Goal: Task Accomplishment & Management: Manage account settings

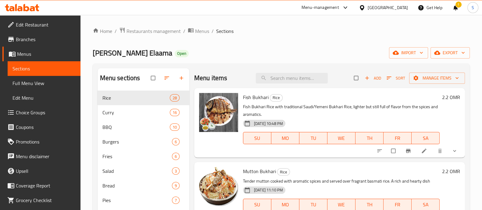
click at [28, 6] on icon at bounding box center [22, 7] width 34 height 7
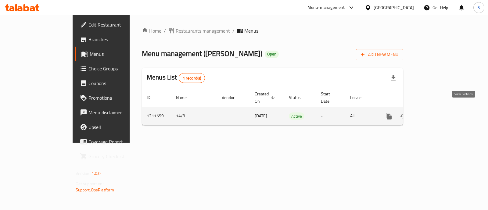
click at [440, 114] on link "enhanced table" at bounding box center [432, 116] width 15 height 15
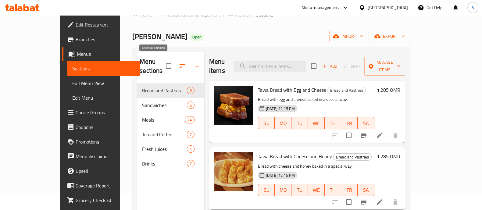
scroll to position [9, 0]
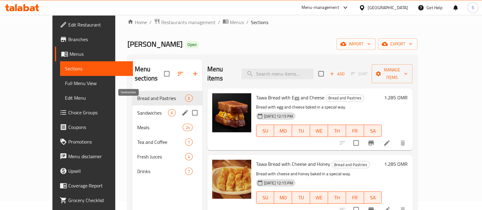
click at [137, 109] on span "Sandwiches" at bounding box center [152, 112] width 31 height 7
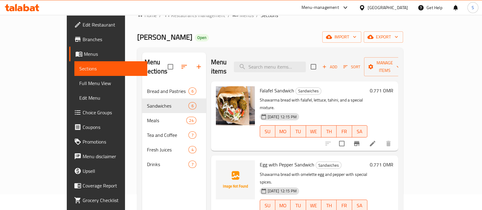
scroll to position [9, 0]
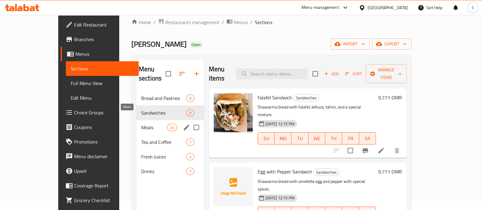
drag, startPoint x: 122, startPoint y: 115, endPoint x: 134, endPoint y: 115, distance: 12.2
click at [141, 124] on span "Meals" at bounding box center [154, 127] width 26 height 7
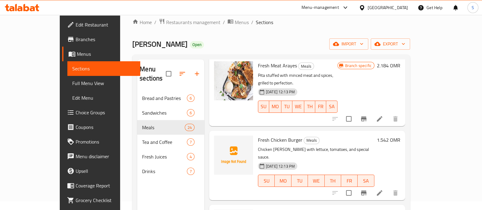
scroll to position [85, 0]
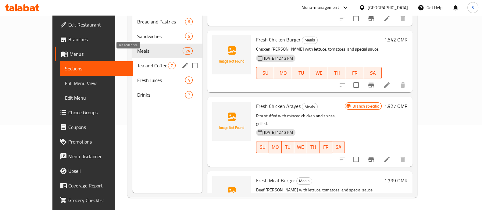
click at [137, 62] on span "Tea and Coffee" at bounding box center [152, 65] width 31 height 7
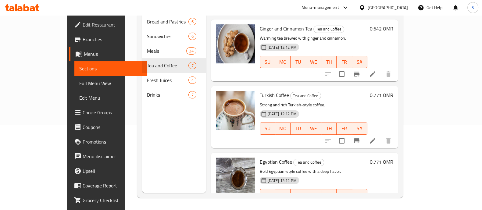
scroll to position [271, 0]
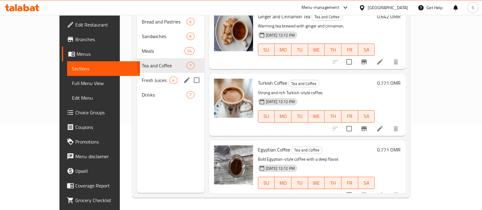
click at [137, 73] on div "Fresh Juices 4" at bounding box center [170, 80] width 67 height 15
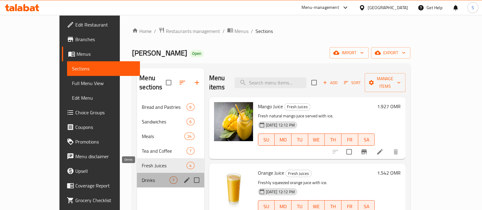
click at [142, 177] on span "Drinks" at bounding box center [156, 180] width 28 height 7
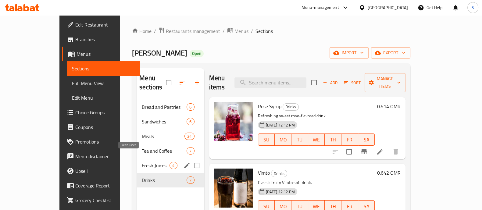
click at [142, 162] on span "Fresh Juices" at bounding box center [156, 165] width 28 height 7
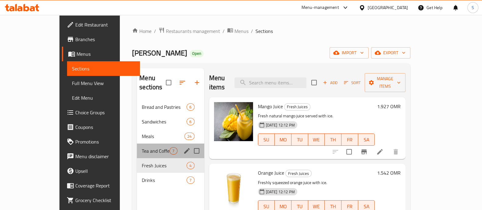
click at [137, 148] on div "Tea and Coffee 7" at bounding box center [170, 151] width 67 height 15
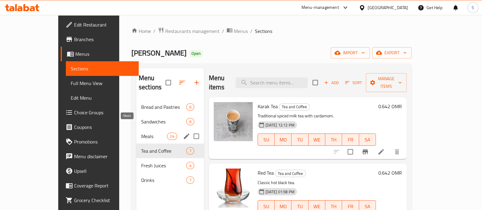
click at [141, 133] on span "Meals" at bounding box center [154, 136] width 26 height 7
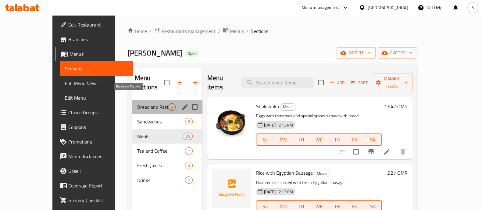
click at [137, 103] on span "Bread and Pastries" at bounding box center [152, 106] width 31 height 7
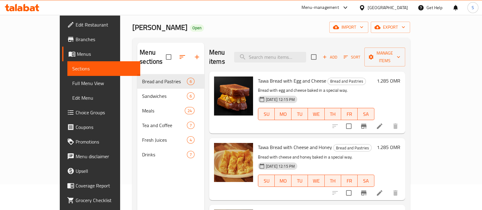
scroll to position [9, 0]
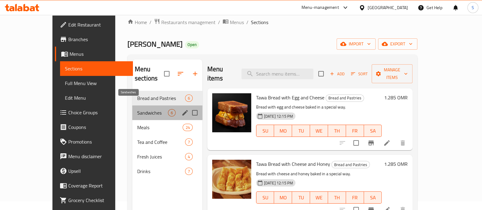
click at [137, 109] on span "Sandwiches" at bounding box center [152, 112] width 31 height 7
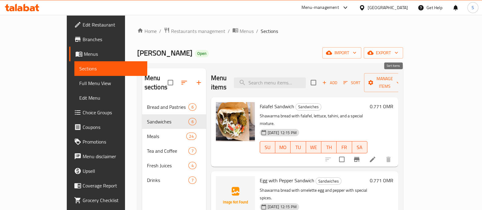
click at [360, 79] on span "Sort" at bounding box center [351, 82] width 17 height 7
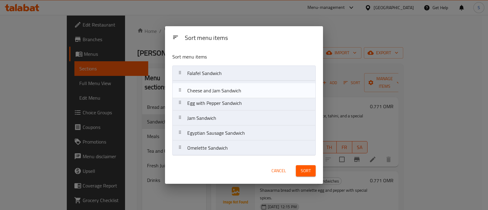
drag, startPoint x: 242, startPoint y: 106, endPoint x: 242, endPoint y: 91, distance: 14.6
click at [242, 91] on nav "Falafel Sandwich Egg with Pepper Sandwich Cheese and Jam Sandwich Jam Sandwich …" at bounding box center [243, 111] width 143 height 90
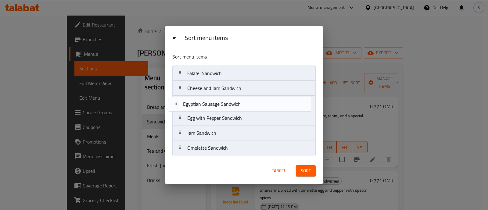
drag, startPoint x: 242, startPoint y: 135, endPoint x: 238, endPoint y: 104, distance: 31.1
click at [238, 104] on nav "Falafel Sandwich Cheese and Jam Sandwich Egg with Pepper Sandwich Jam Sandwich …" at bounding box center [243, 111] width 143 height 90
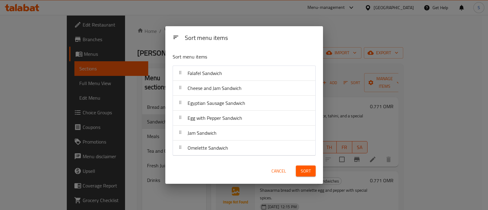
click at [302, 171] on span "Sort" at bounding box center [306, 171] width 10 height 8
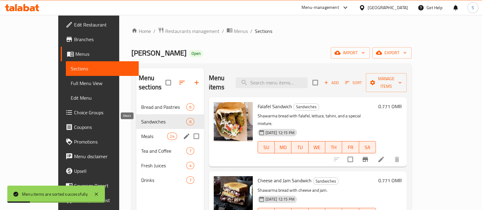
click at [141, 133] on span "Meals" at bounding box center [154, 136] width 26 height 7
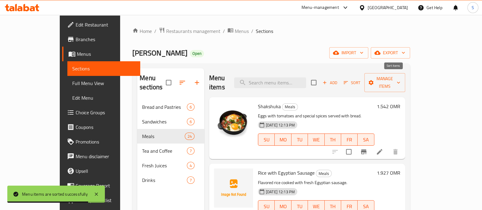
click at [360, 79] on span "Sort" at bounding box center [352, 82] width 17 height 7
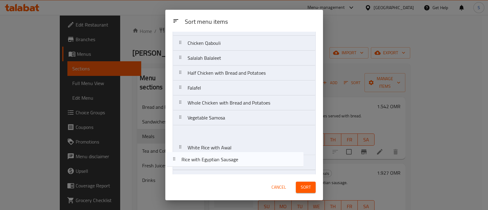
scroll to position [122, 0]
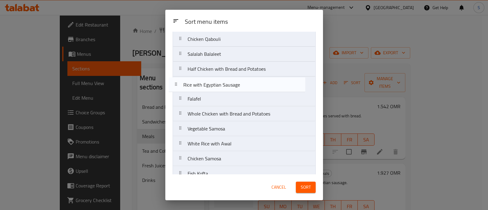
drag, startPoint x: 234, startPoint y: 75, endPoint x: 232, endPoint y: 85, distance: 10.4
click at [232, 85] on nav "Shakshuka Rice with Egyptian Sausage Chicken Qabouli with Yogurt Salad Egyptian…" at bounding box center [244, 106] width 143 height 359
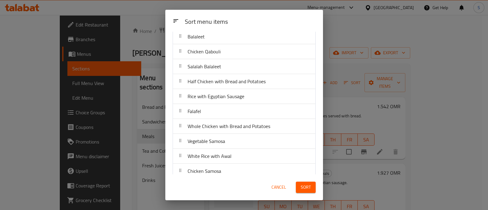
scroll to position [82, 0]
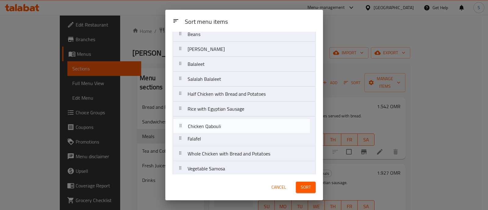
drag, startPoint x: 242, startPoint y: 84, endPoint x: 242, endPoint y: 136, distance: 51.8
click at [242, 136] on nav "Shakshuka Chicken Qabouli with Yogurt Salad Egyptian Foul Chicken Madrooba Bean…" at bounding box center [244, 146] width 143 height 359
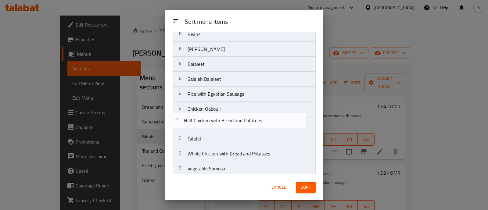
drag, startPoint x: 250, startPoint y: 94, endPoint x: 247, endPoint y: 124, distance: 30.0
click at [247, 124] on nav "Shakshuka Chicken Qabouli with Yogurt Salad Egyptian Foul Chicken Madrooba Bean…" at bounding box center [244, 146] width 143 height 359
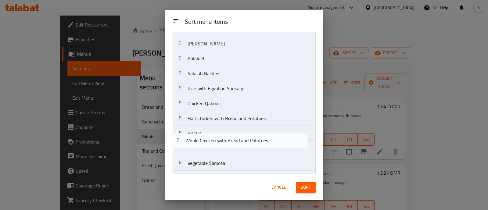
scroll to position [90, 0]
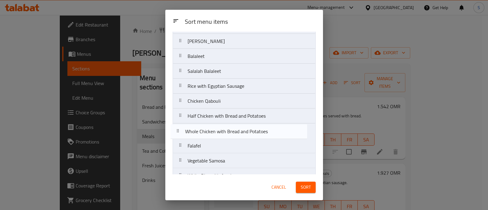
drag, startPoint x: 230, startPoint y: 156, endPoint x: 227, endPoint y: 131, distance: 25.6
click at [227, 131] on nav "Shakshuka Chicken Qabouli with Yogurt Salad Egyptian Foul Chicken Madrooba Bean…" at bounding box center [244, 138] width 143 height 359
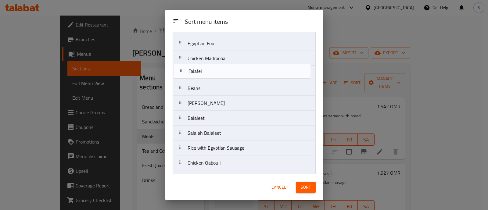
scroll to position [43, 0]
drag, startPoint x: 245, startPoint y: 122, endPoint x: 246, endPoint y: 77, distance: 44.2
click at [246, 77] on nav "Shakshuka Chicken Qabouli with Yogurt Salad Egyptian Foul Chicken Madrooba Bean…" at bounding box center [244, 185] width 143 height 359
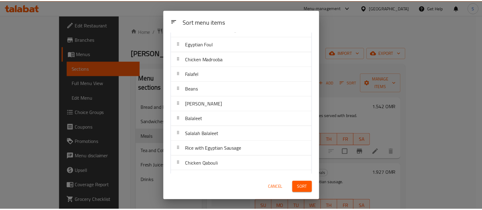
scroll to position [81, 0]
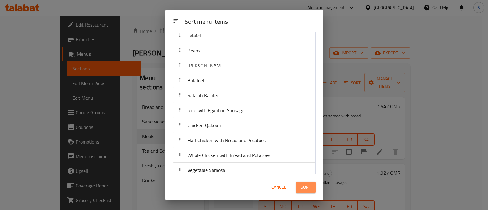
click at [312, 186] on button "Sort" at bounding box center [306, 187] width 20 height 11
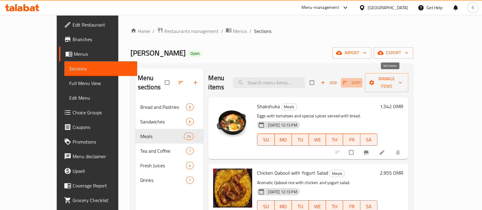
click at [348, 80] on icon "button" at bounding box center [345, 83] width 6 height 6
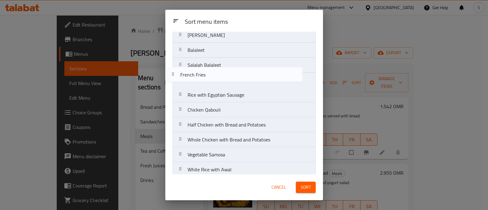
scroll to position [110, 0]
drag, startPoint x: 245, startPoint y: 104, endPoint x: 237, endPoint y: 66, distance: 38.8
click at [237, 66] on nav "Shakshuka Chicken Qabouli with Yogurt Salad Egyptian Foul Chicken Madrooba Fala…" at bounding box center [244, 118] width 143 height 359
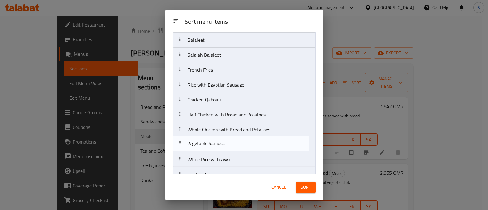
scroll to position [122, 0]
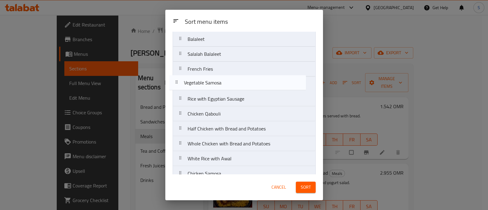
drag, startPoint x: 241, startPoint y: 146, endPoint x: 238, endPoint y: 82, distance: 64.1
click at [238, 82] on nav "Shakshuka Chicken Qabouli with Yogurt Salad Egyptian Foul Chicken Madrooba Fala…" at bounding box center [244, 106] width 143 height 359
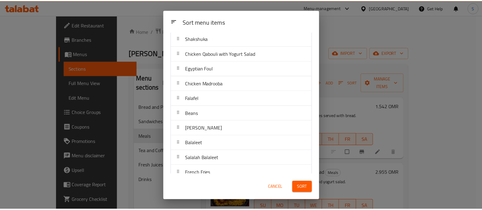
scroll to position [8, 0]
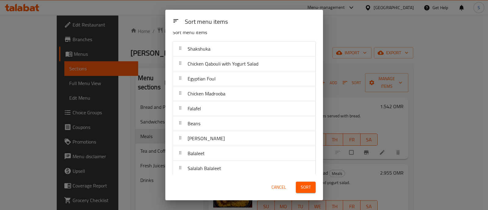
click at [308, 188] on span "Sort" at bounding box center [306, 188] width 10 height 8
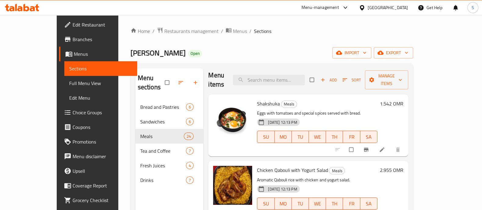
scroll to position [0, 0]
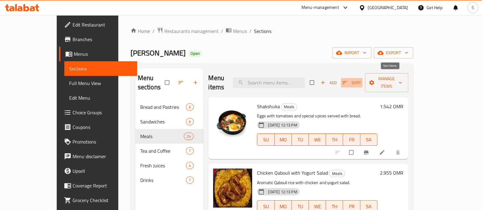
click at [361, 79] on span "Sort" at bounding box center [351, 82] width 19 height 7
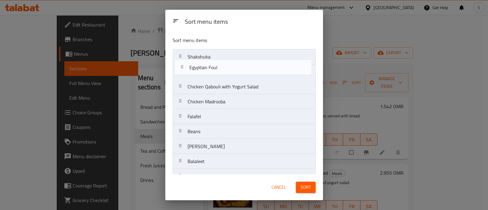
drag, startPoint x: 252, startPoint y: 80, endPoint x: 254, endPoint y: 59, distance: 20.2
drag, startPoint x: 244, startPoint y: 74, endPoint x: 243, endPoint y: 59, distance: 14.7
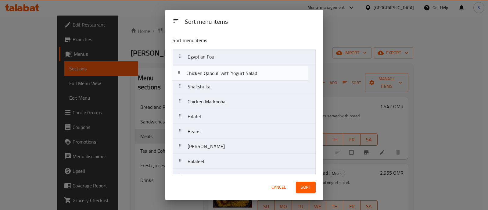
drag, startPoint x: 248, startPoint y: 91, endPoint x: 246, endPoint y: 73, distance: 17.7
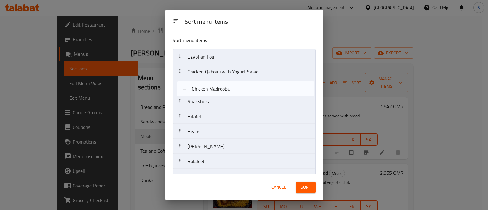
drag, startPoint x: 238, startPoint y: 102, endPoint x: 242, endPoint y: 87, distance: 14.7
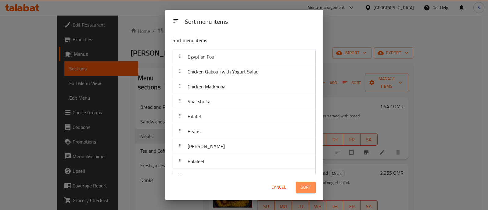
click at [299, 189] on button "Sort" at bounding box center [306, 187] width 20 height 11
click at [299, 189] on div "Sort" at bounding box center [305, 187] width 27 height 19
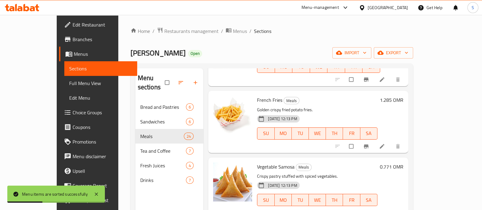
scroll to position [648, 0]
